Goal: Task Accomplishment & Management: Complete application form

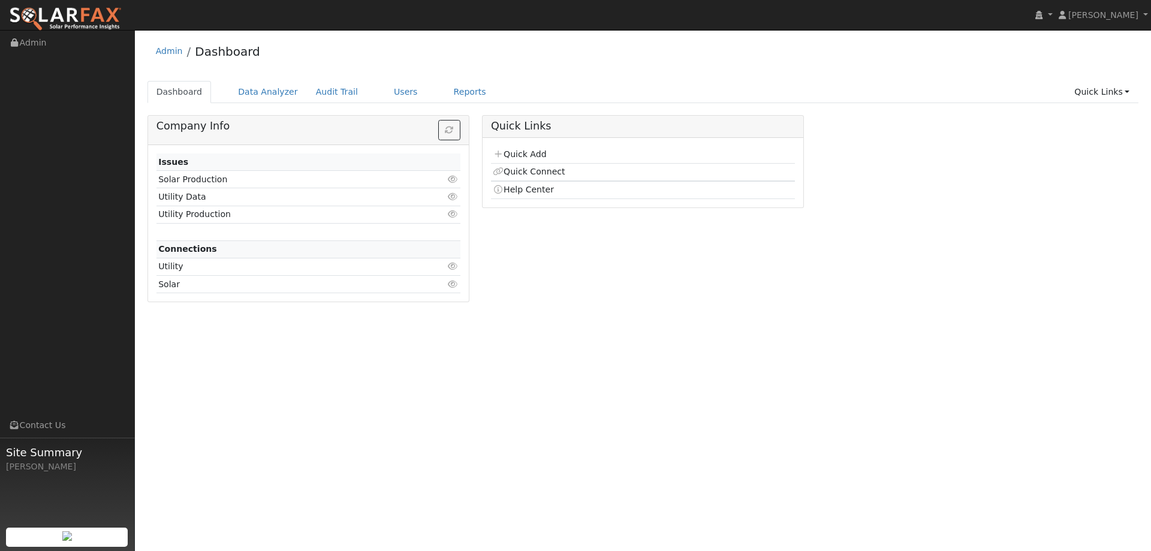
click at [418, 104] on div "Dashboard Data Analyzer Audit Trail Users Reports Quick Links Quick Add Quick C…" at bounding box center [643, 98] width 992 height 34
click at [445, 92] on link "Reports" at bounding box center [470, 92] width 50 height 22
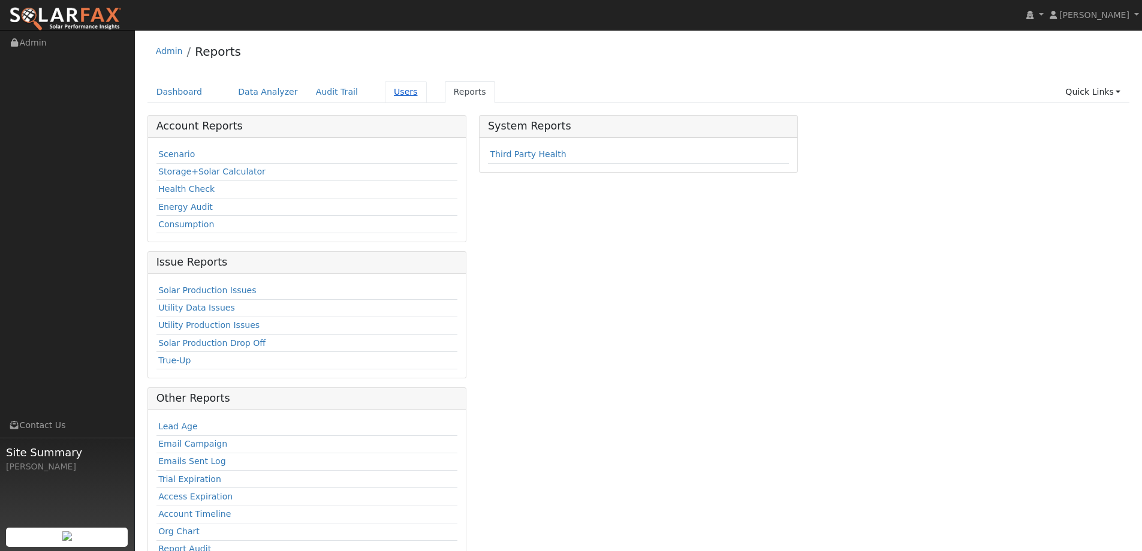
click at [386, 95] on link "Users" at bounding box center [406, 92] width 42 height 22
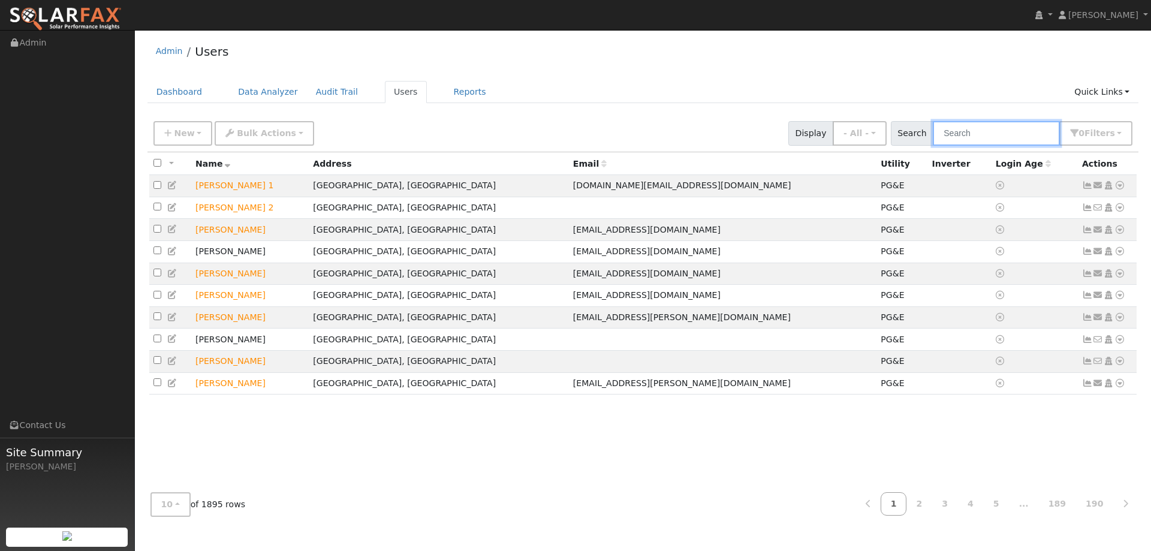
click at [969, 138] on input "text" at bounding box center [996, 133] width 127 height 25
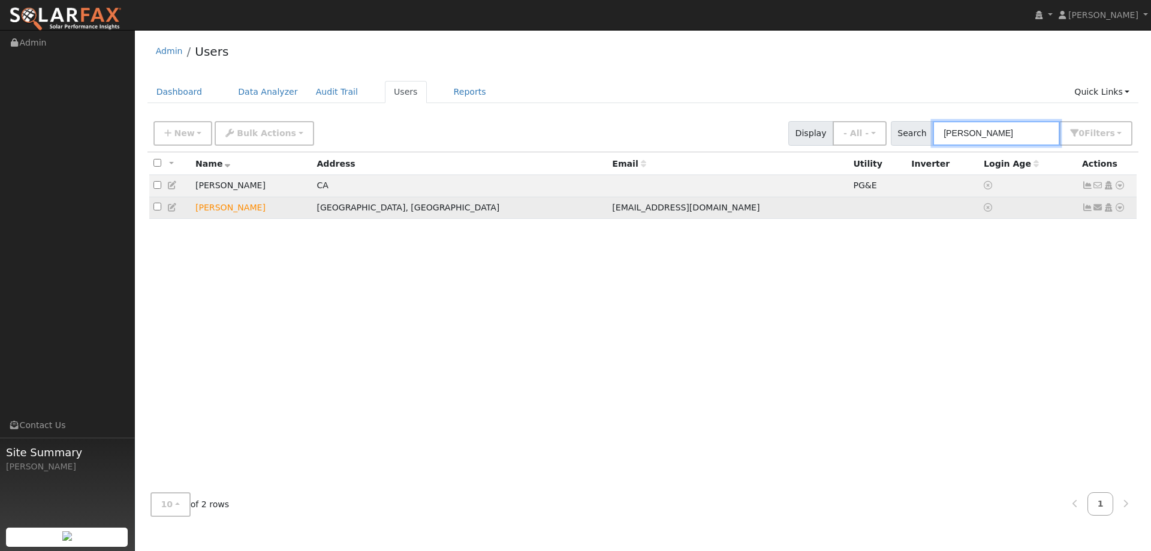
type input "[PERSON_NAME]"
click at [1119, 207] on icon at bounding box center [1120, 207] width 11 height 8
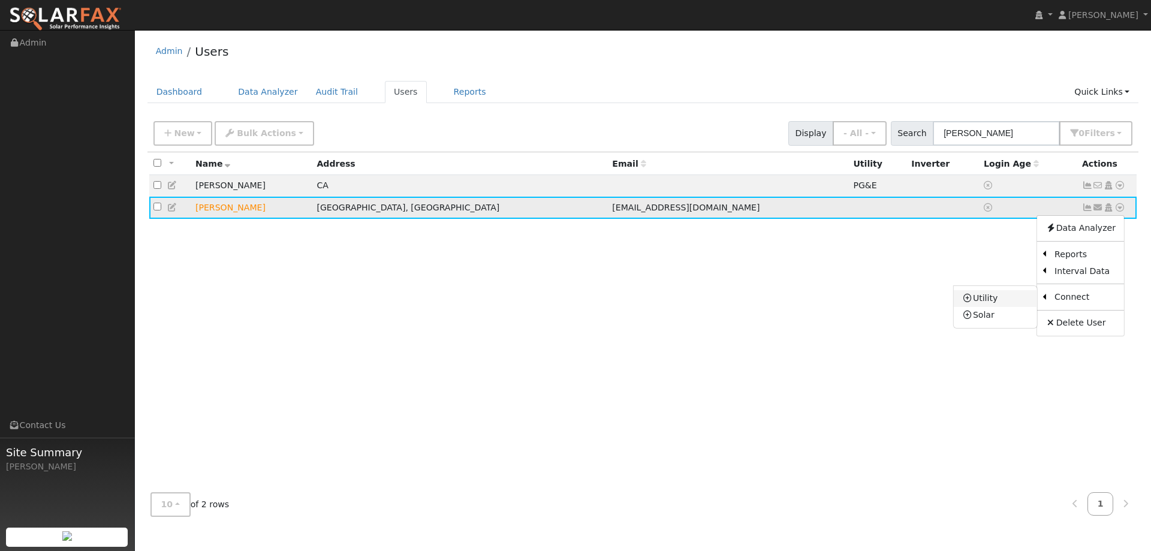
click at [999, 300] on link "Utility" at bounding box center [995, 298] width 83 height 17
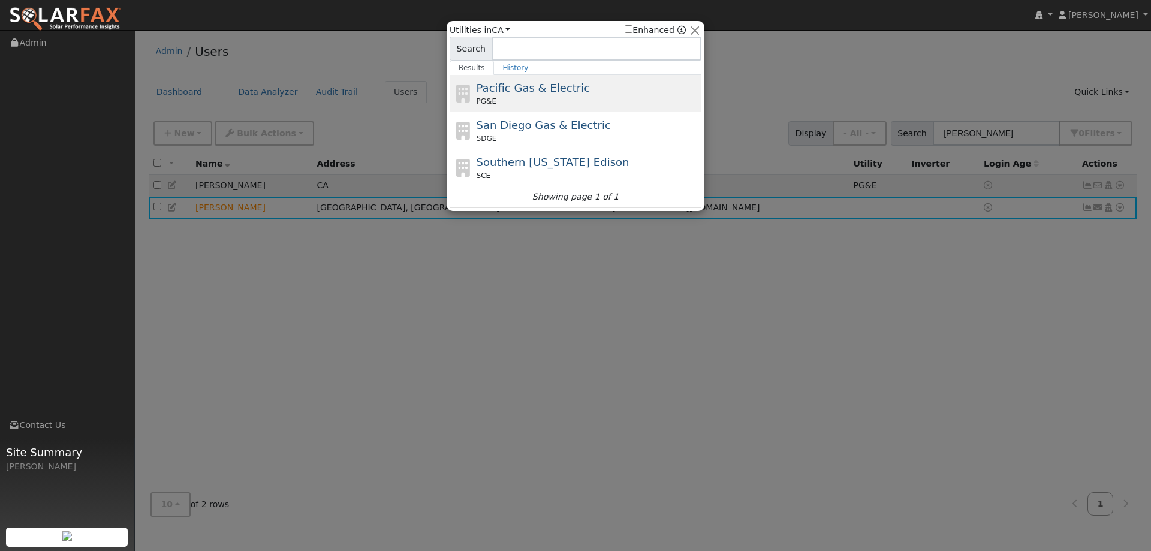
click at [599, 106] on div "PG&E" at bounding box center [588, 101] width 222 height 11
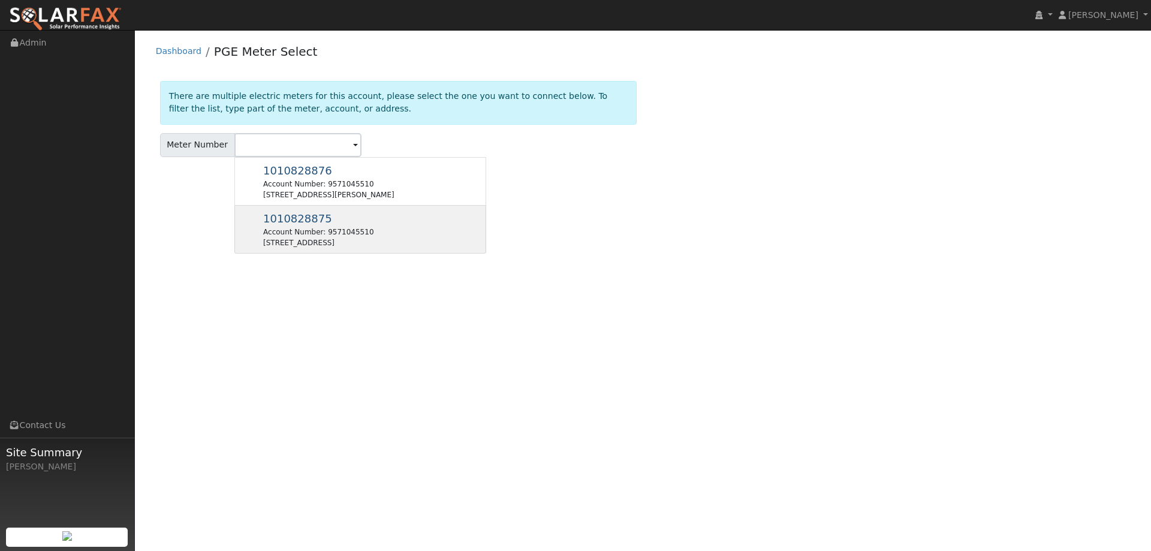
click at [338, 238] on div "8430 Quail Canyon Rd, Vacaville, CA 95688" at bounding box center [318, 242] width 110 height 11
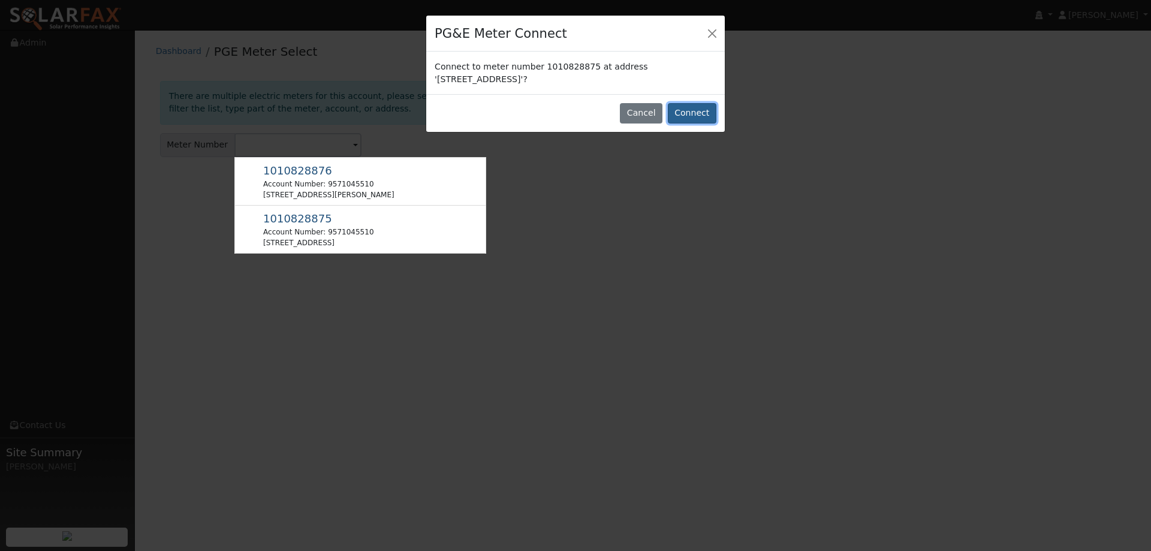
click at [694, 115] on button "Connect" at bounding box center [692, 113] width 49 height 20
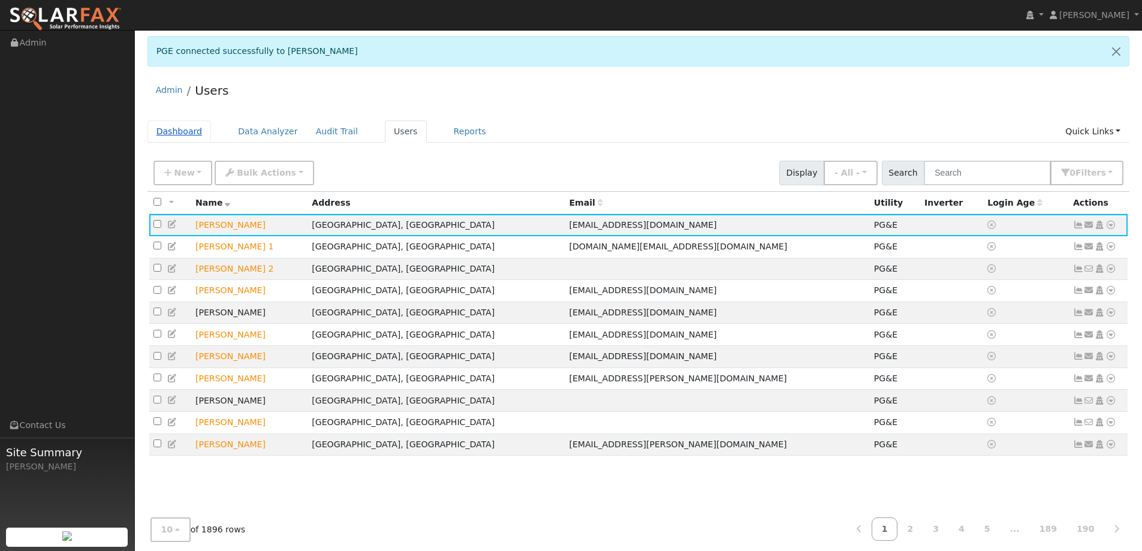
click at [173, 130] on link "Dashboard" at bounding box center [179, 132] width 64 height 22
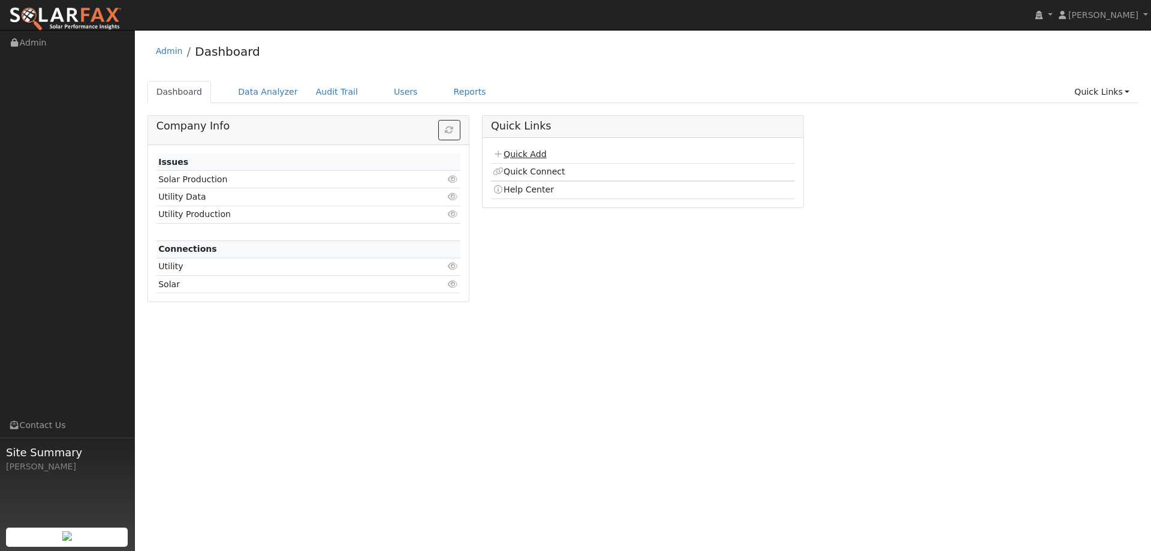
click at [537, 154] on link "Quick Add" at bounding box center [519, 154] width 53 height 10
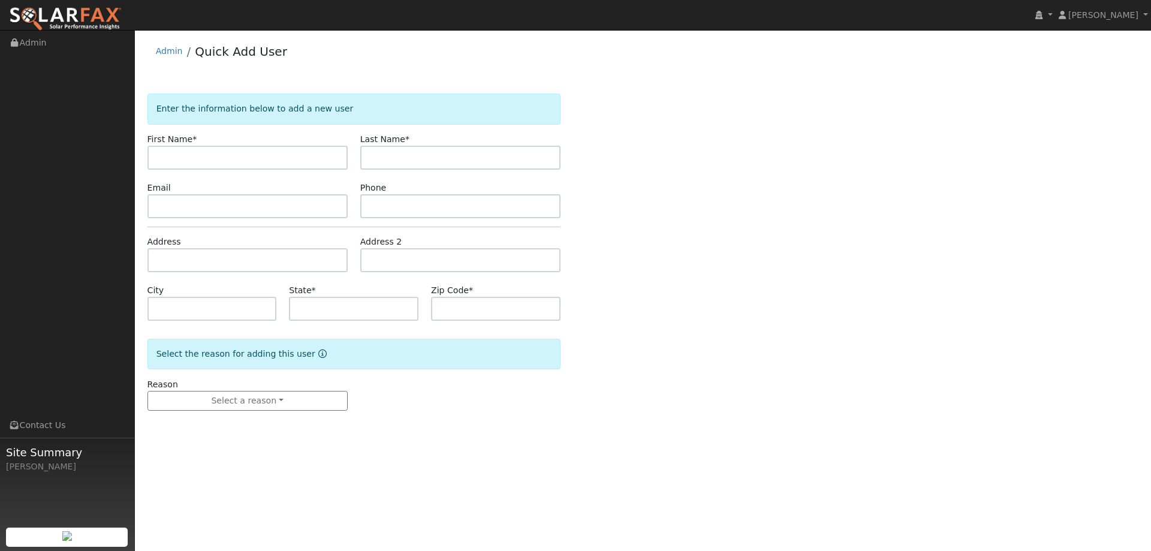
click at [332, 152] on input "text" at bounding box center [247, 158] width 200 height 24
type input "Vita"
click at [460, 154] on input "text" at bounding box center [460, 158] width 200 height 24
type input "[PERSON_NAME]"
click at [493, 202] on input "text" at bounding box center [460, 206] width 200 height 24
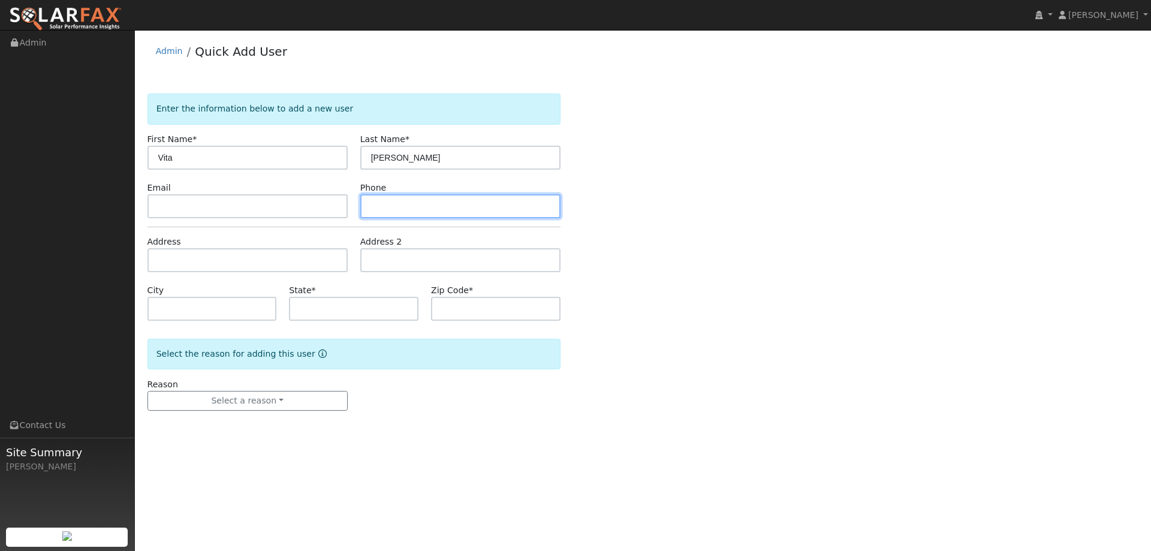
paste input "[PHONE_NUMBER]"
type input "[PHONE_NUMBER]"
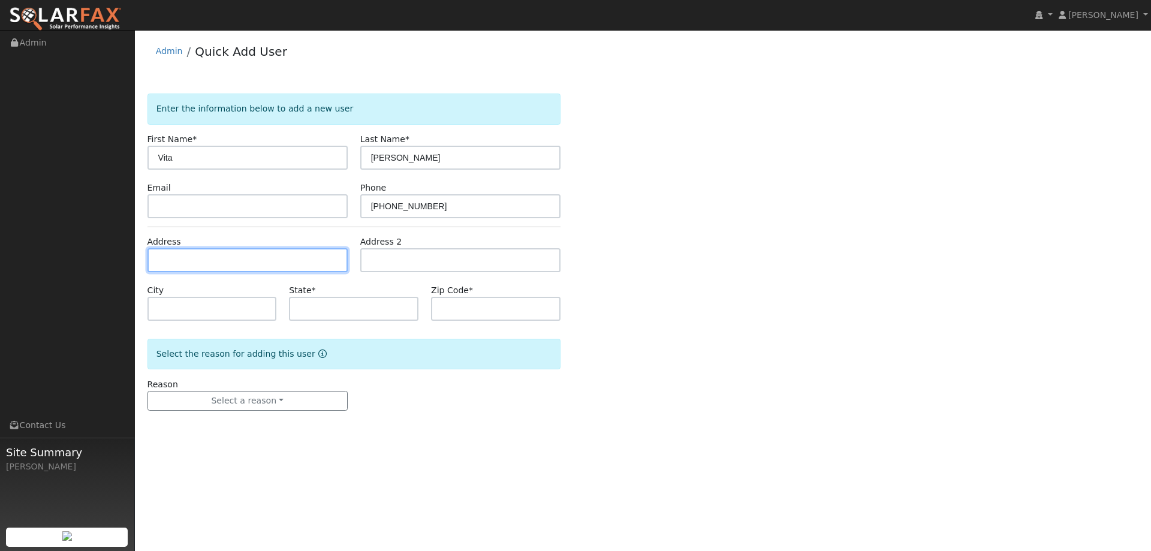
click at [225, 263] on input "text" at bounding box center [247, 260] width 200 height 24
paste input "[STREET_ADDRESS][US_STATE]"
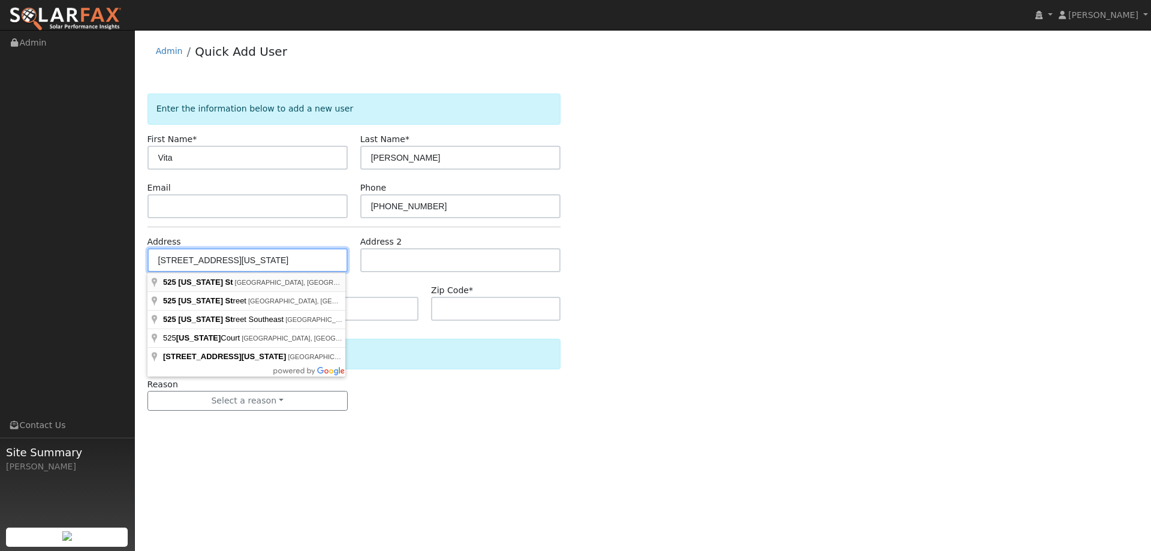
type input "525 Arkansas Street"
type input "Fairfield"
type input "CA"
type input "94533"
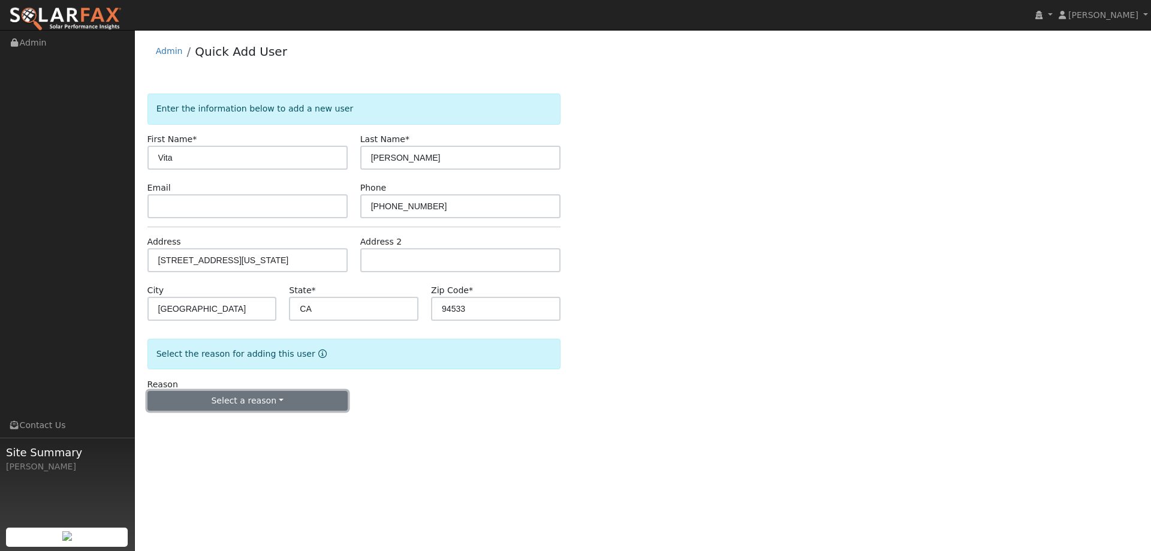
click at [241, 402] on button "Select a reason" at bounding box center [247, 401] width 200 height 20
drag, startPoint x: 218, startPoint y: 417, endPoint x: 216, endPoint y: 427, distance: 11.1
click at [216, 427] on link "New lead" at bounding box center [214, 425] width 132 height 17
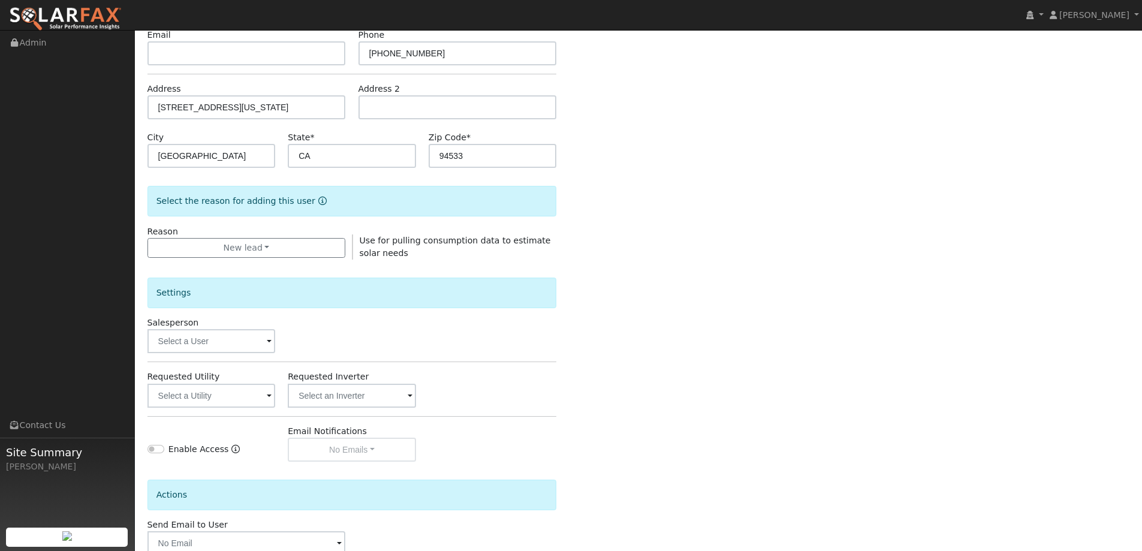
scroll to position [225, 0]
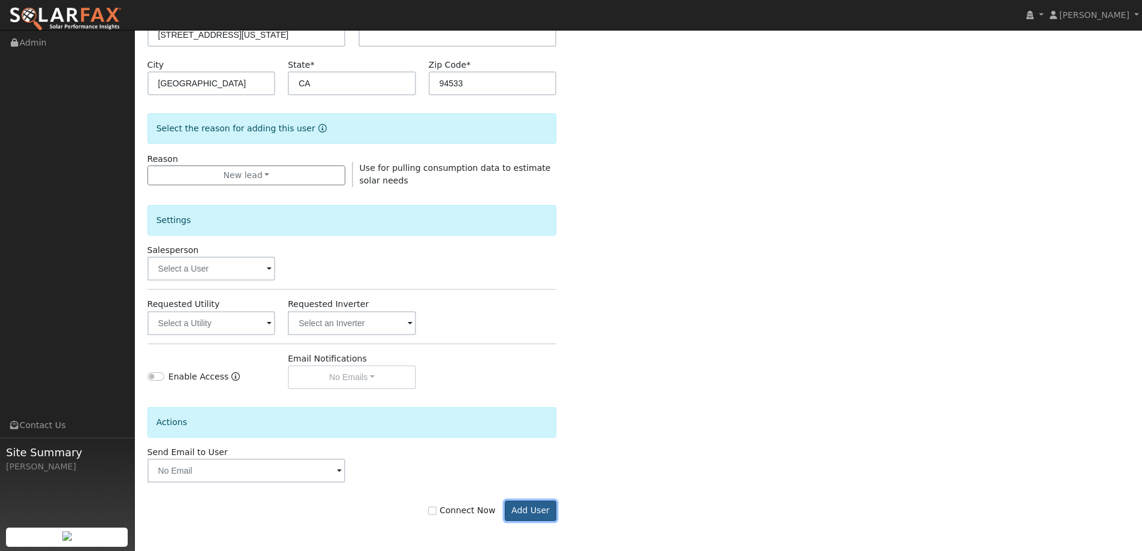
click at [534, 520] on button "Add User" at bounding box center [531, 511] width 52 height 20
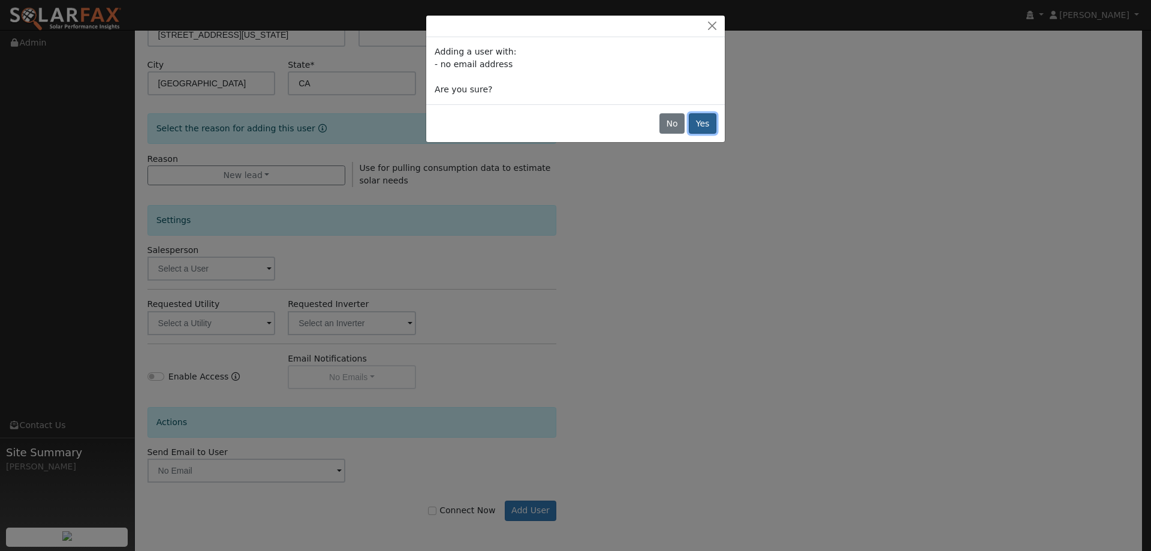
click at [698, 121] on button "Yes" at bounding box center [703, 123] width 28 height 20
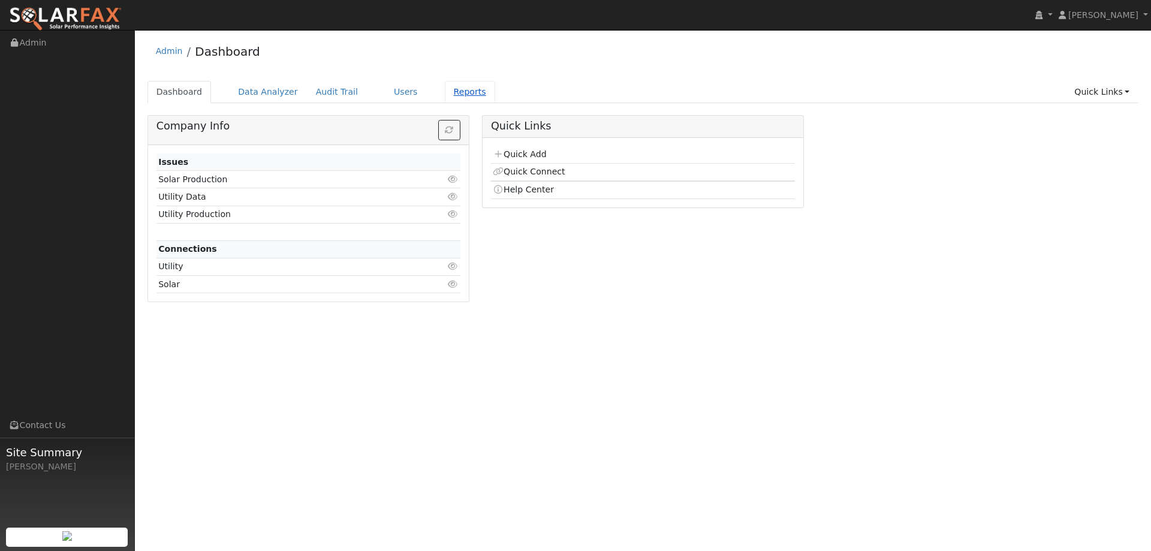
click at [459, 96] on link "Reports" at bounding box center [470, 92] width 50 height 22
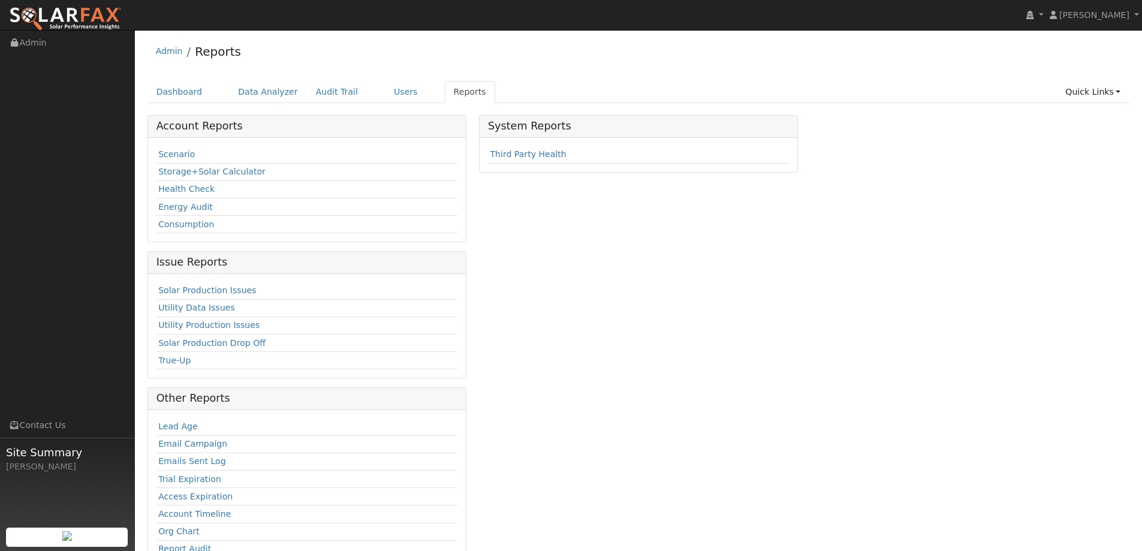
click at [155, 156] on div "Scenario Storage+Solar Calculator Health Check Energy Audit Consumption" at bounding box center [307, 190] width 318 height 104
click at [162, 156] on link "Scenario" at bounding box center [176, 154] width 37 height 10
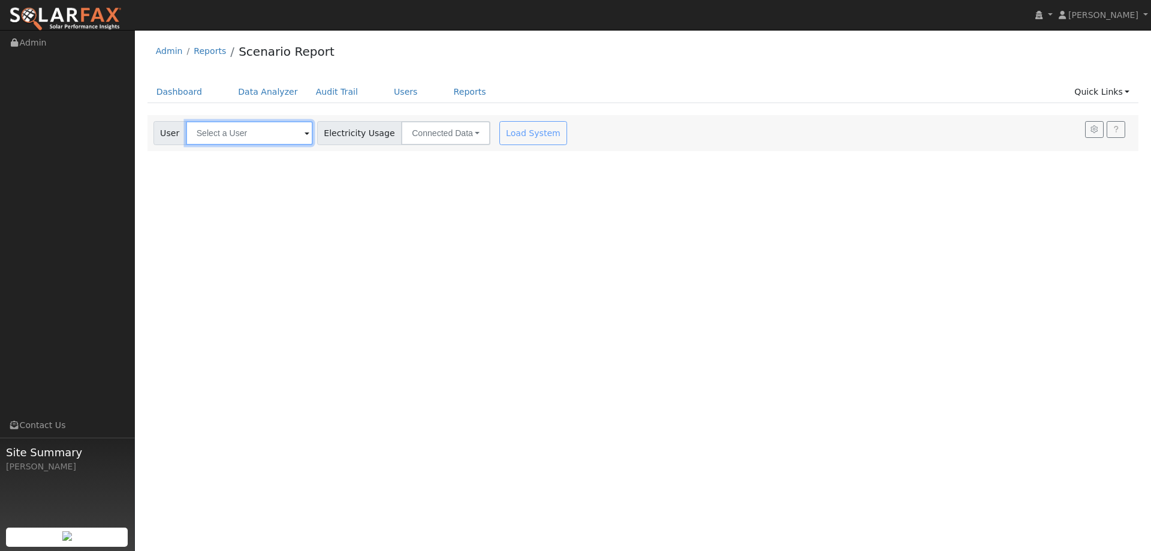
click at [279, 131] on input "text" at bounding box center [249, 133] width 127 height 24
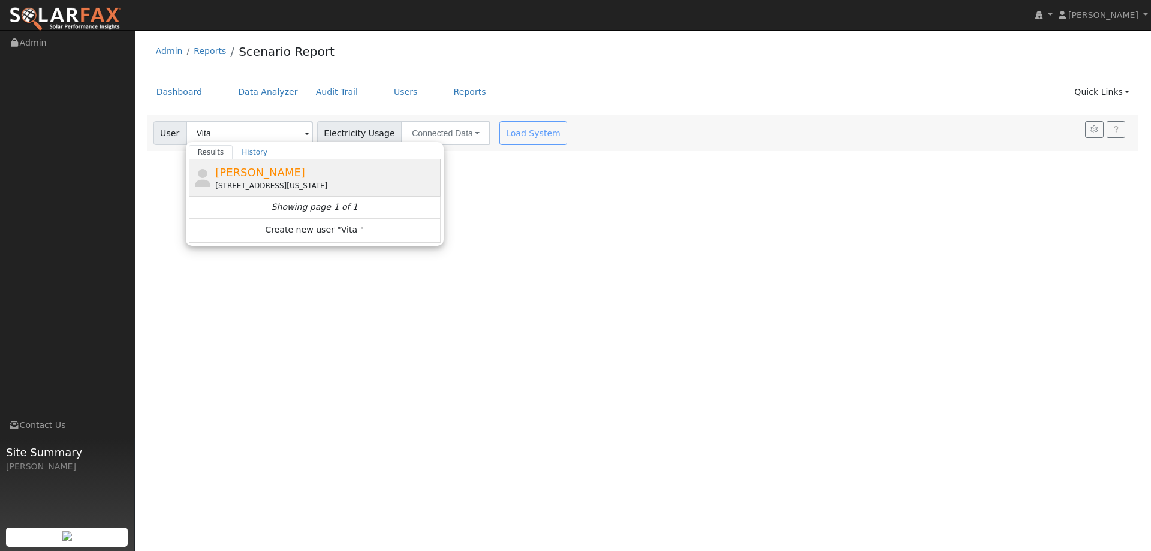
click at [294, 179] on div "[PERSON_NAME] [STREET_ADDRESS][US_STATE]" at bounding box center [326, 177] width 222 height 27
type input "[PERSON_NAME]"
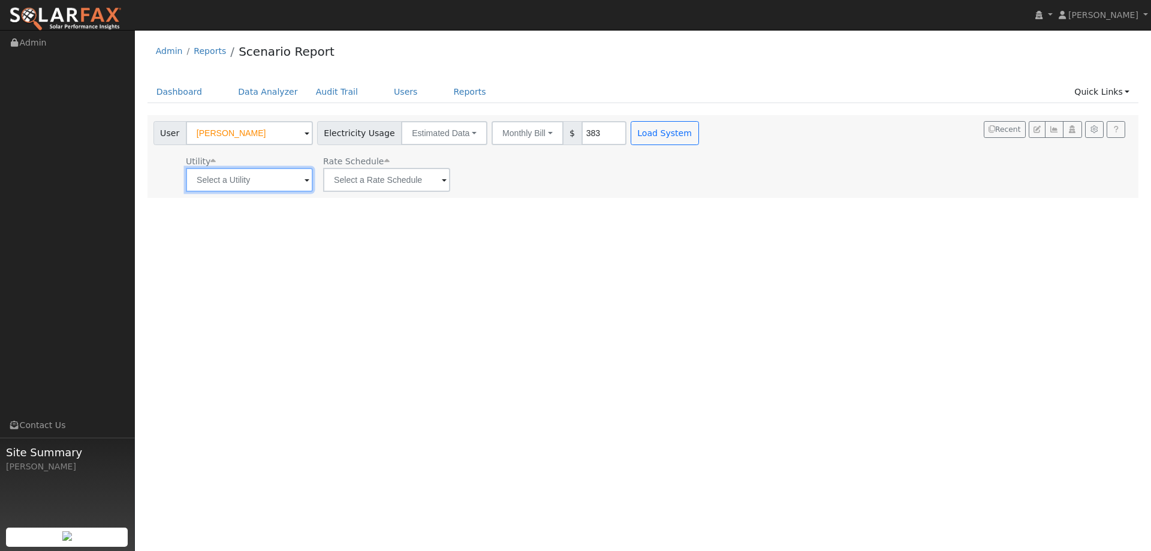
click at [273, 179] on input "text" at bounding box center [249, 180] width 127 height 24
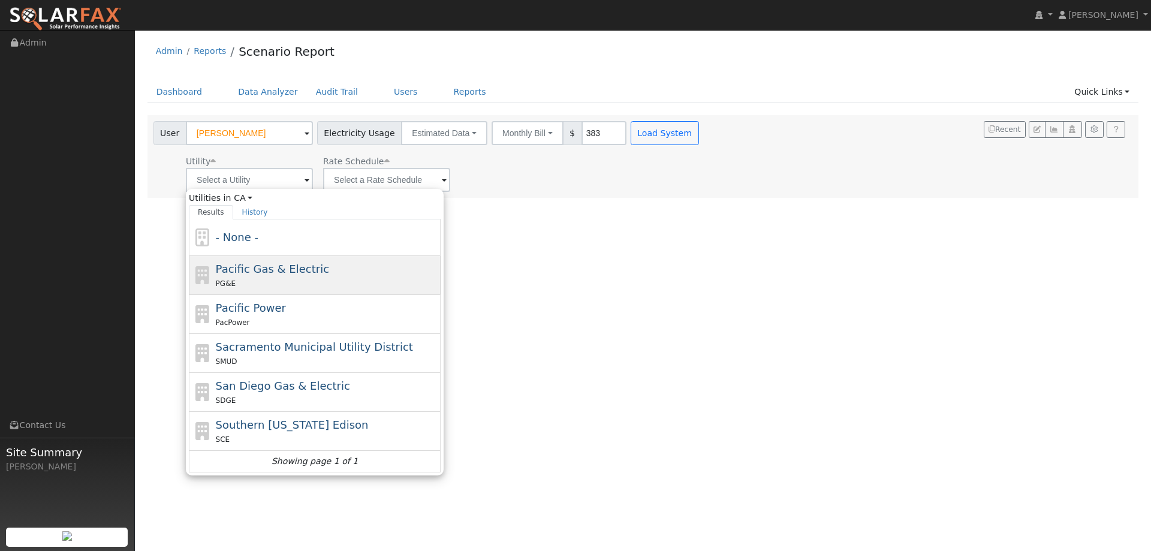
click at [277, 272] on span "Pacific Gas & Electric" at bounding box center [272, 269] width 113 height 13
type input "Pacific Gas & Electric"
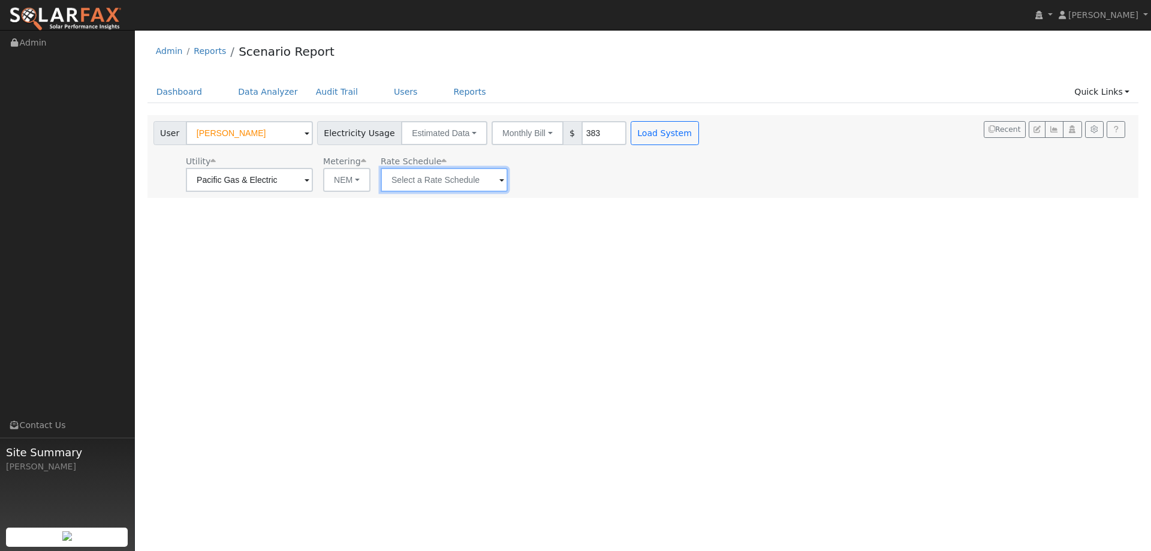
click at [402, 184] on input "text" at bounding box center [444, 180] width 127 height 24
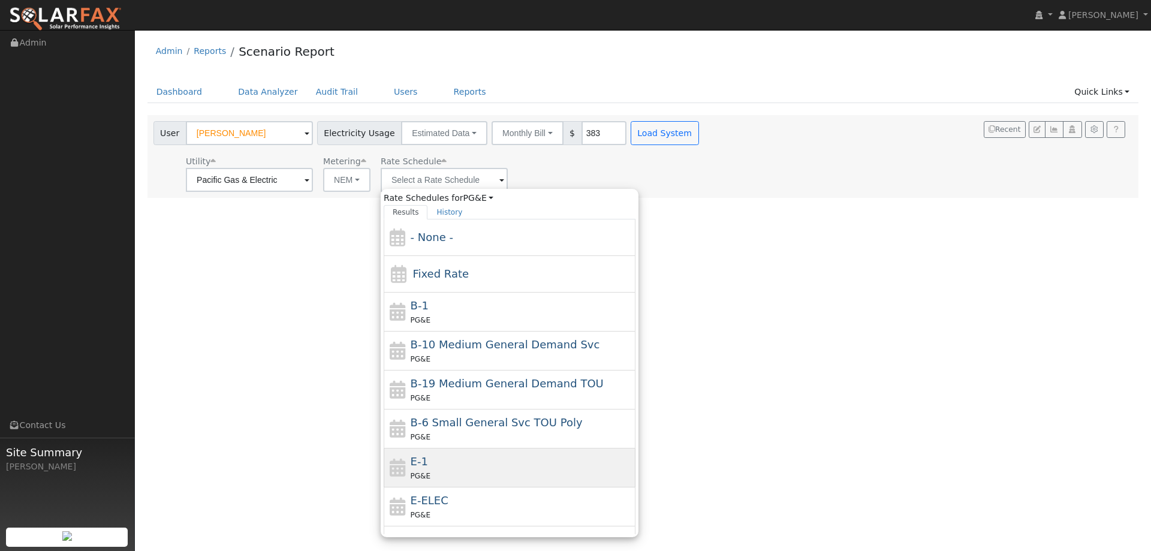
click at [435, 465] on div "E-1 PG&E" at bounding box center [522, 467] width 222 height 29
type input "E-1"
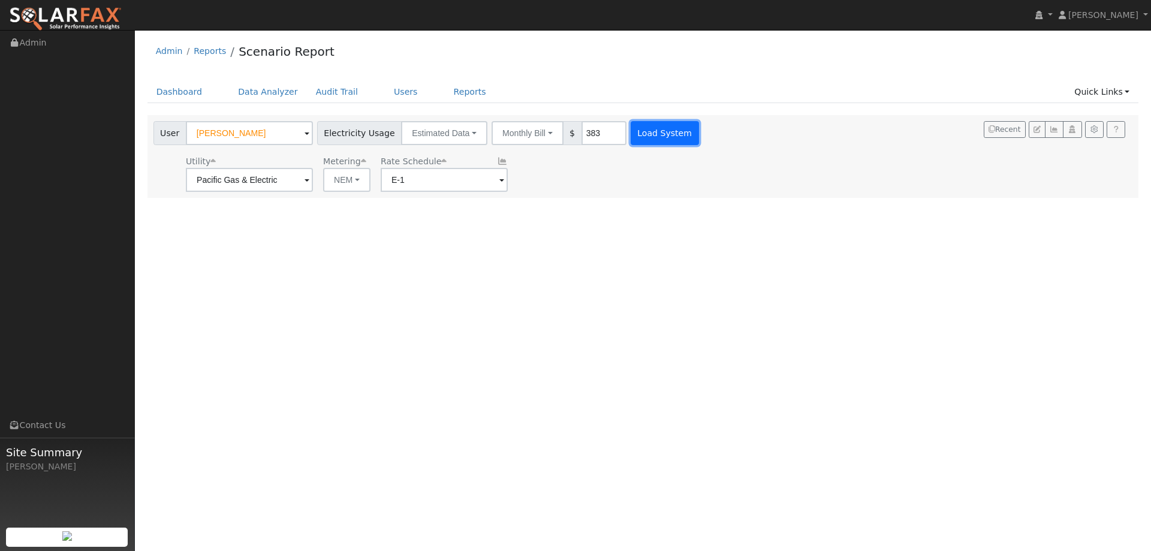
click at [645, 138] on button "Load System" at bounding box center [665, 133] width 68 height 24
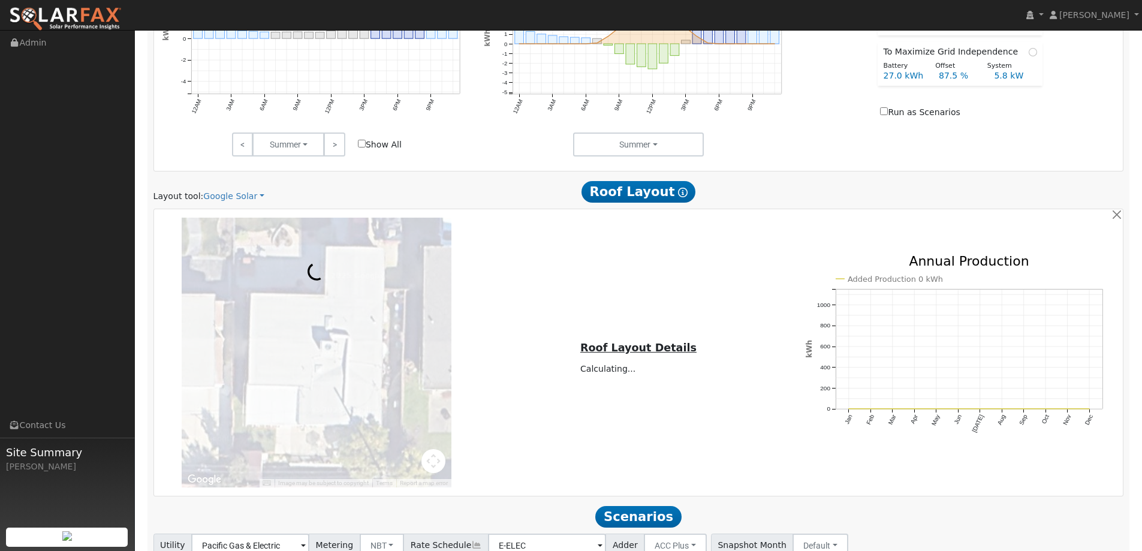
scroll to position [600, 0]
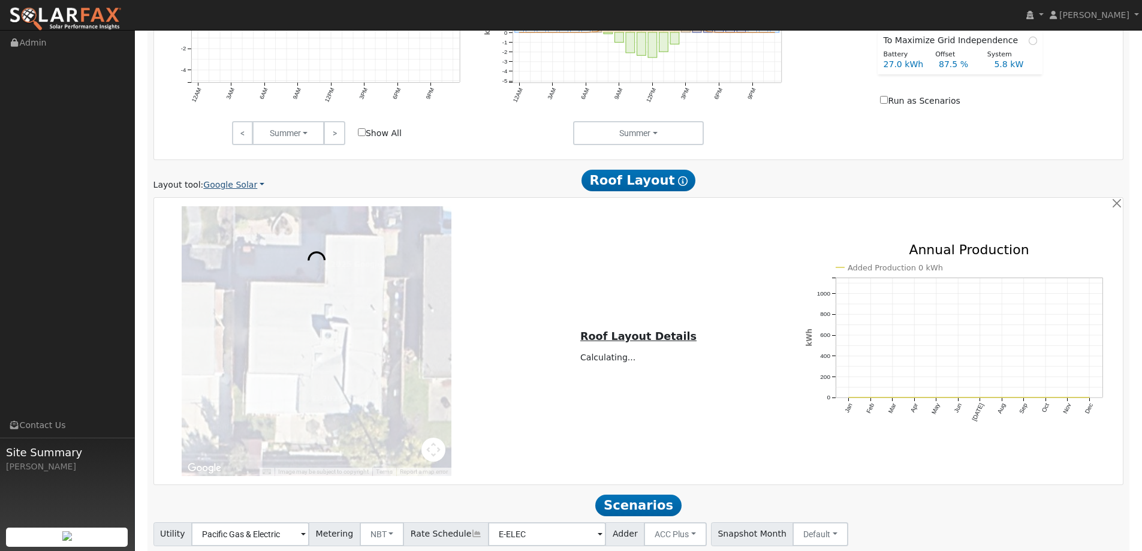
click at [207, 182] on link "Google Solar" at bounding box center [233, 185] width 61 height 13
click at [253, 240] on link "Aurora" at bounding box center [241, 239] width 83 height 17
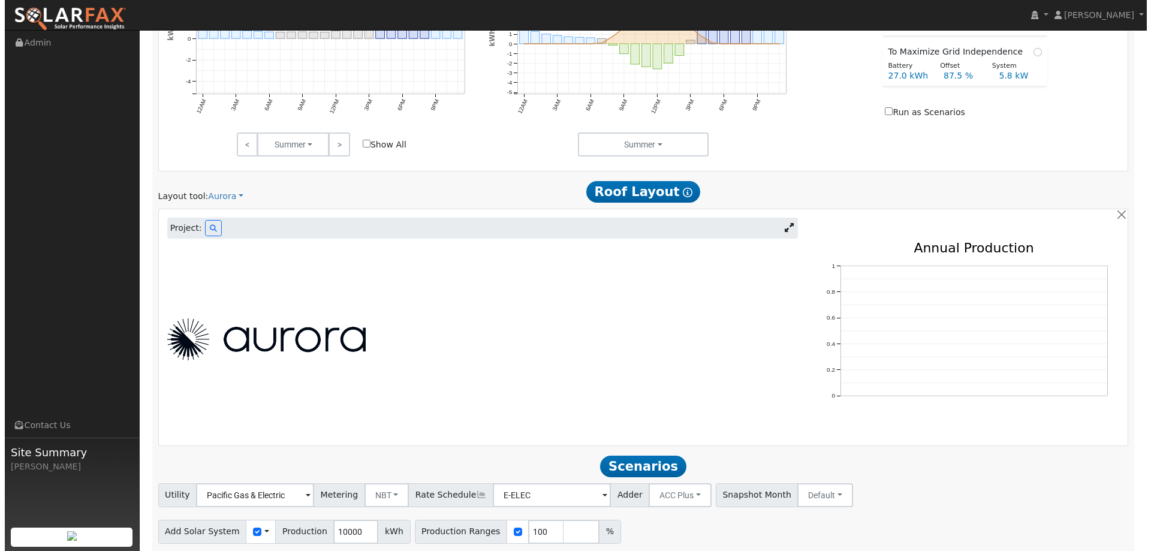
scroll to position [630, 0]
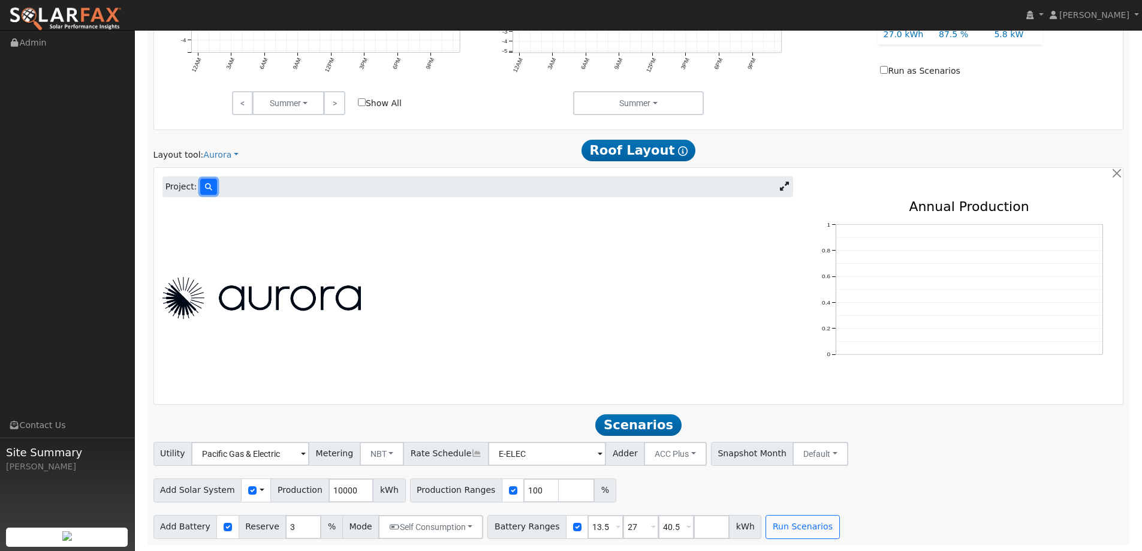
click at [201, 194] on button at bounding box center [208, 187] width 17 height 16
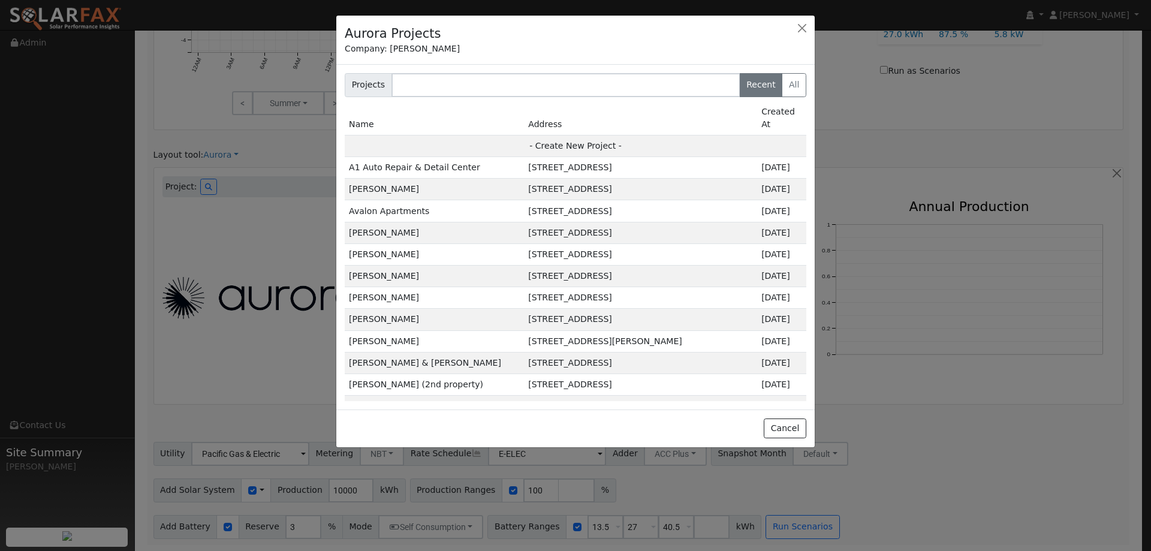
click at [615, 135] on td "- Create New Project -" at bounding box center [576, 146] width 462 height 22
type input "[PERSON_NAME]"
type input "[STREET_ADDRESS][US_STATE]"
type input "[GEOGRAPHIC_DATA]"
type input "CA"
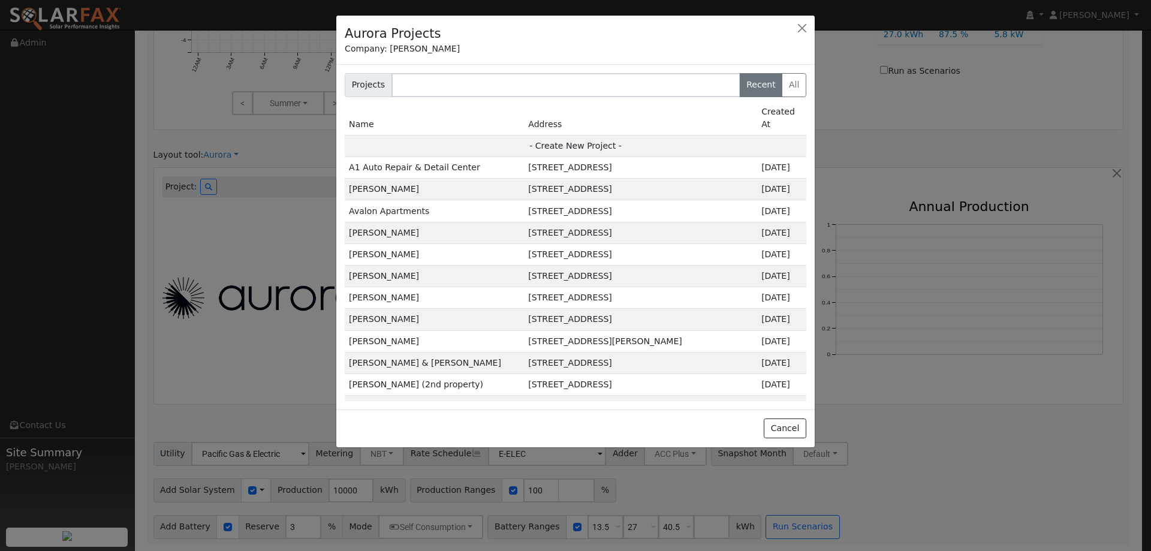
type input "94533"
type input "Design"
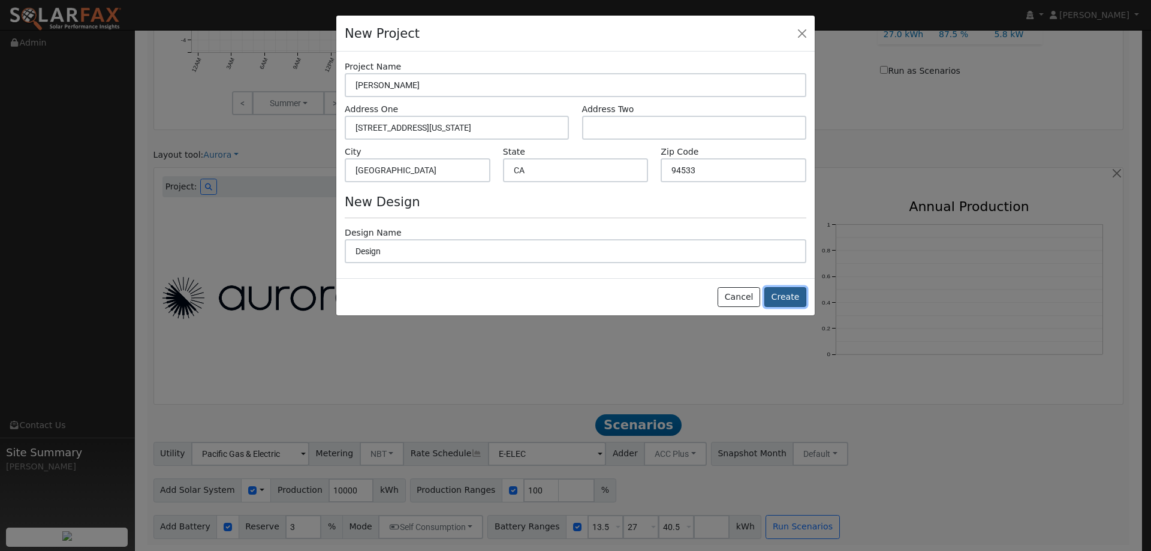
click at [782, 299] on button "Create" at bounding box center [785, 297] width 42 height 20
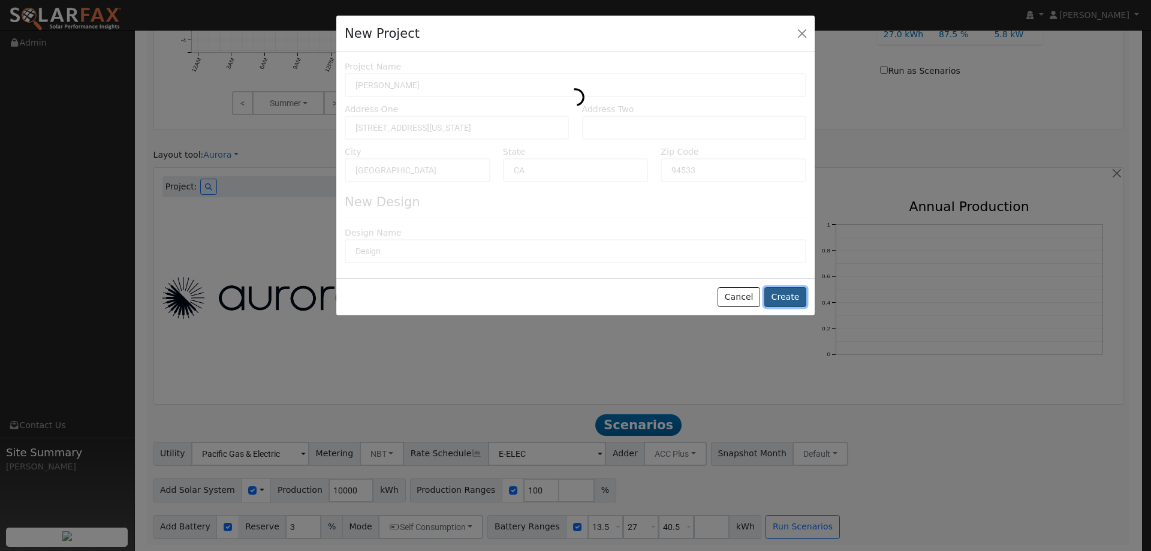
click at [794, 296] on button "Create" at bounding box center [785, 297] width 42 height 20
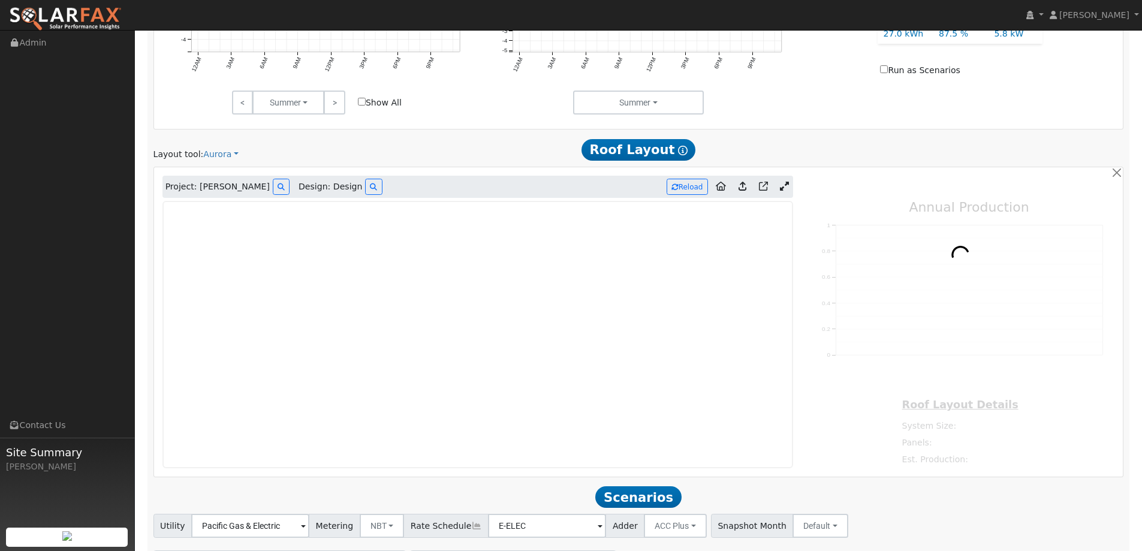
type input "0"
click at [399, 138] on div "Layout tool: Aurora Google Solar Scanifly Aurora Roof Layout Show Help" at bounding box center [638, 149] width 983 height 22
